Goal: Communication & Community: Connect with others

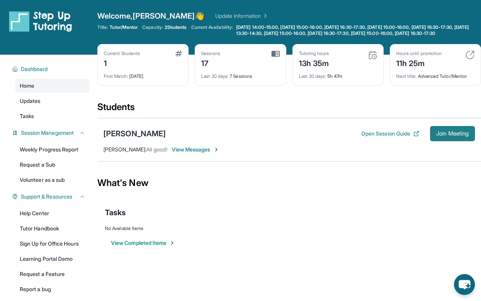
click at [439, 136] on span "Join Meeting" at bounding box center [452, 133] width 33 height 5
click at [223, 69] on div "Sessions 17" at bounding box center [240, 60] width 78 height 18
click at [378, 63] on div "Tutoring hours 13h 35m Last 30 days : 5h 47m" at bounding box center [337, 65] width 91 height 42
click at [371, 60] on img at bounding box center [372, 55] width 9 height 9
click at [430, 69] on div "11h 25m" at bounding box center [419, 63] width 46 height 12
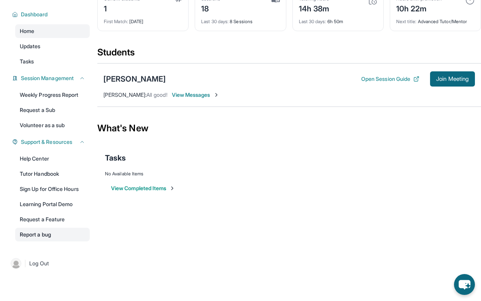
scroll to position [61, 0]
click at [65, 101] on link "Weekly Progress Report" at bounding box center [52, 95] width 74 height 14
